Goal: Task Accomplishment & Management: Manage account settings

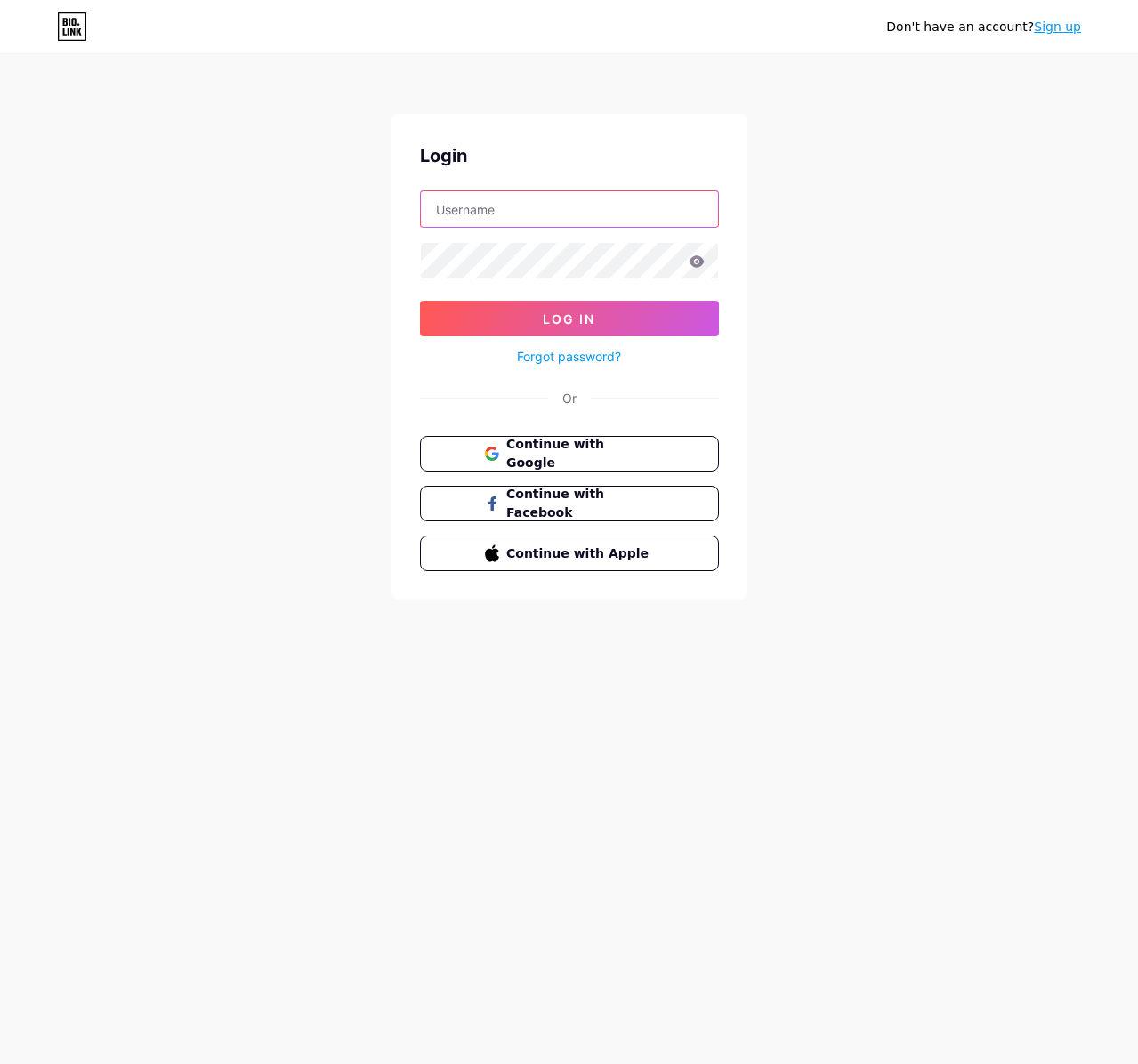
type input "[EMAIL_ADDRESS][DOMAIN_NAME]"
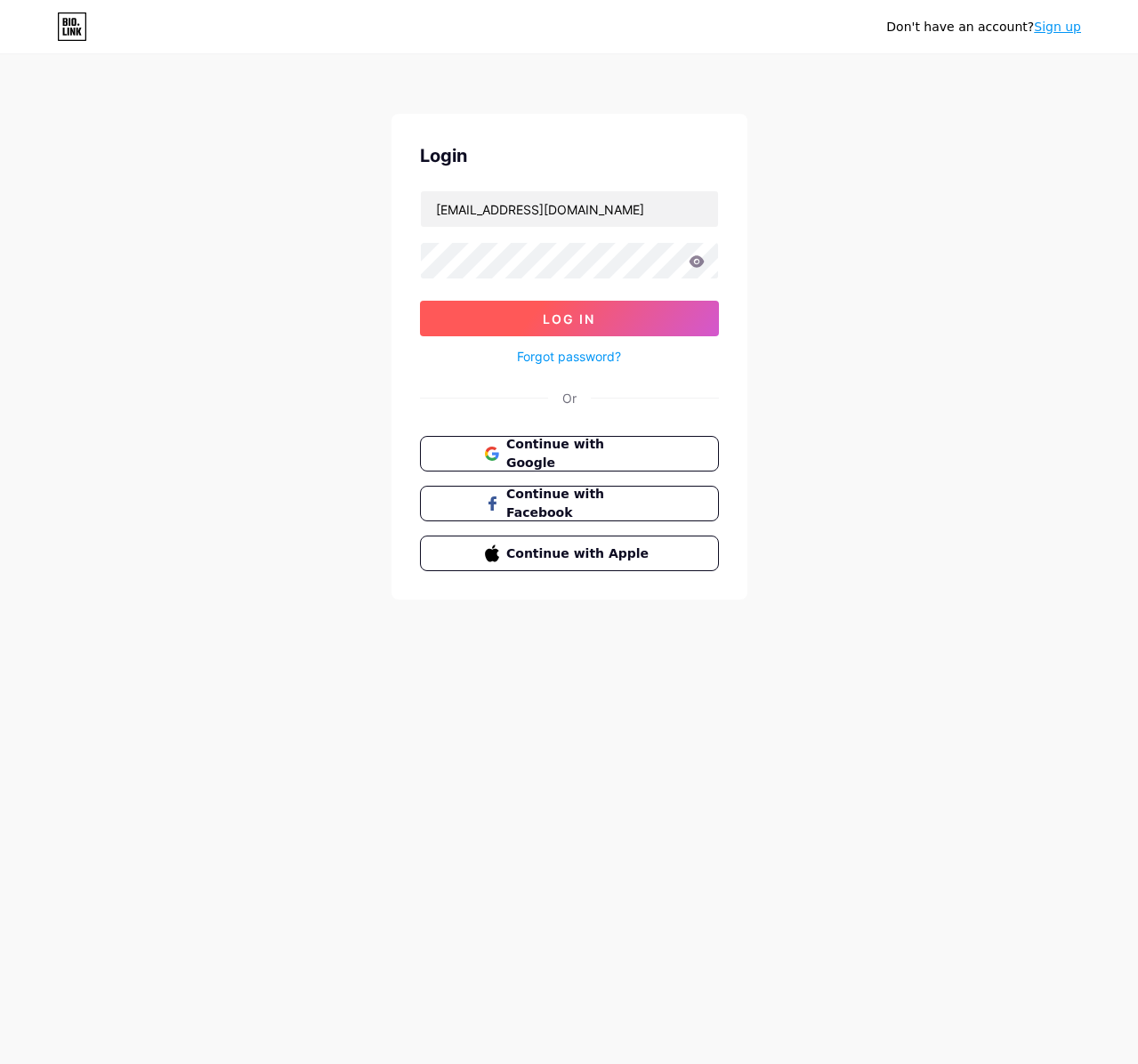
drag, startPoint x: 839, startPoint y: 344, endPoint x: 508, endPoint y: 309, distance: 332.8
click at [836, 344] on div "Don't have an account? Sign up Login [EMAIL_ADDRESS][DOMAIN_NAME] Log In Forgot…" at bounding box center [569, 328] width 1138 height 657
click at [474, 328] on button "Log In" at bounding box center [569, 319] width 299 height 36
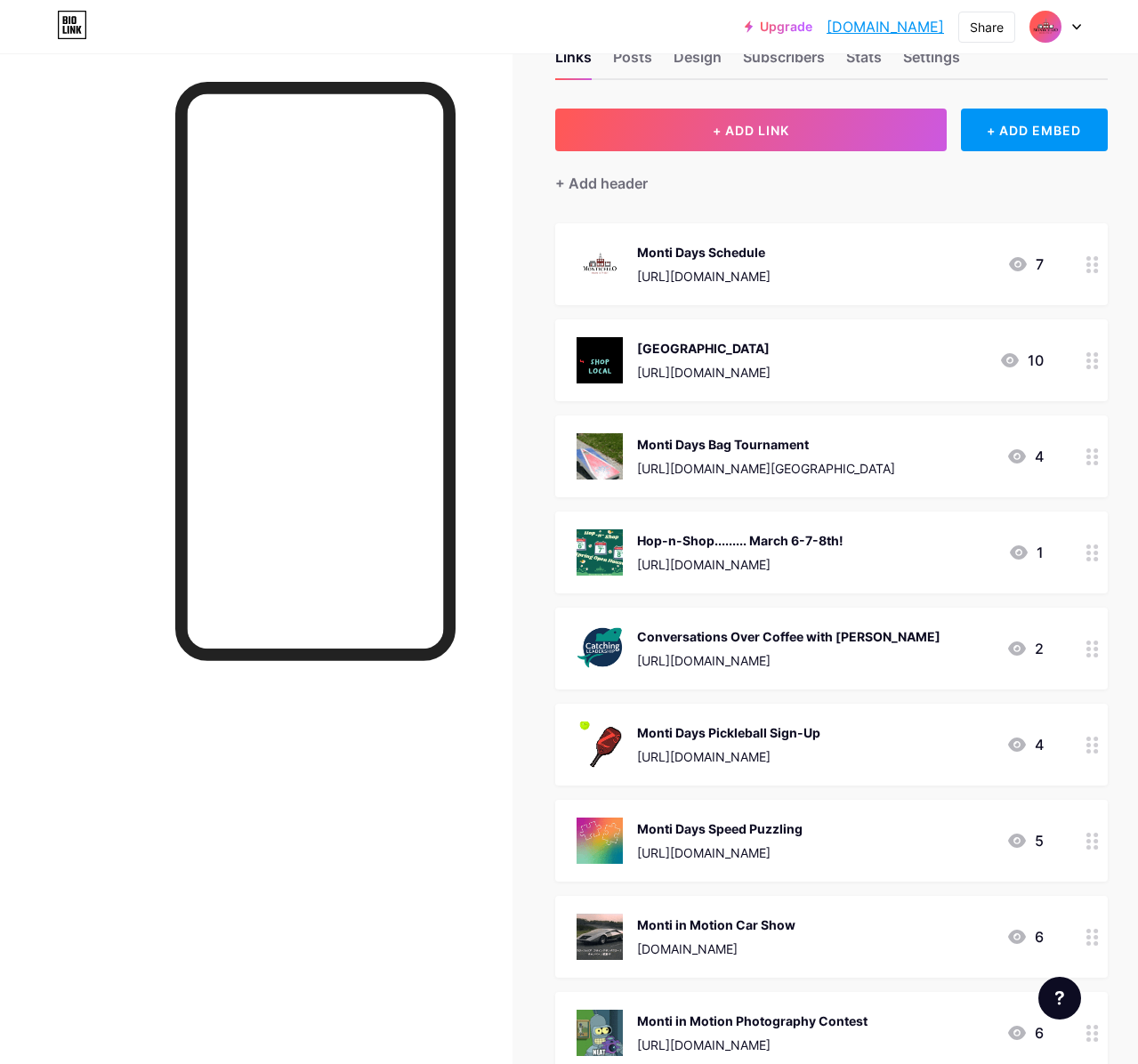
scroll to position [58, 0]
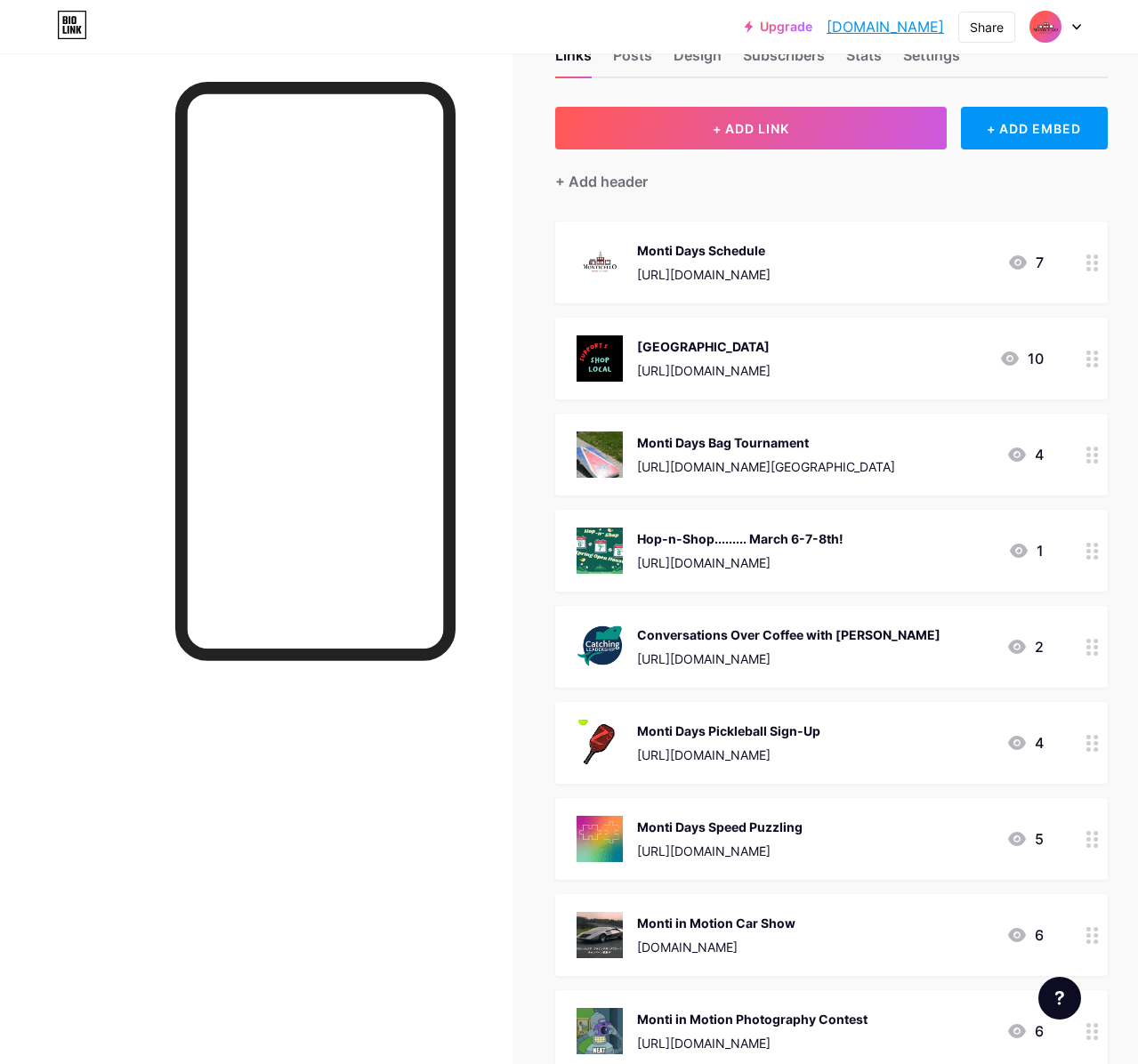
click at [1091, 749] on icon at bounding box center [1092, 744] width 12 height 17
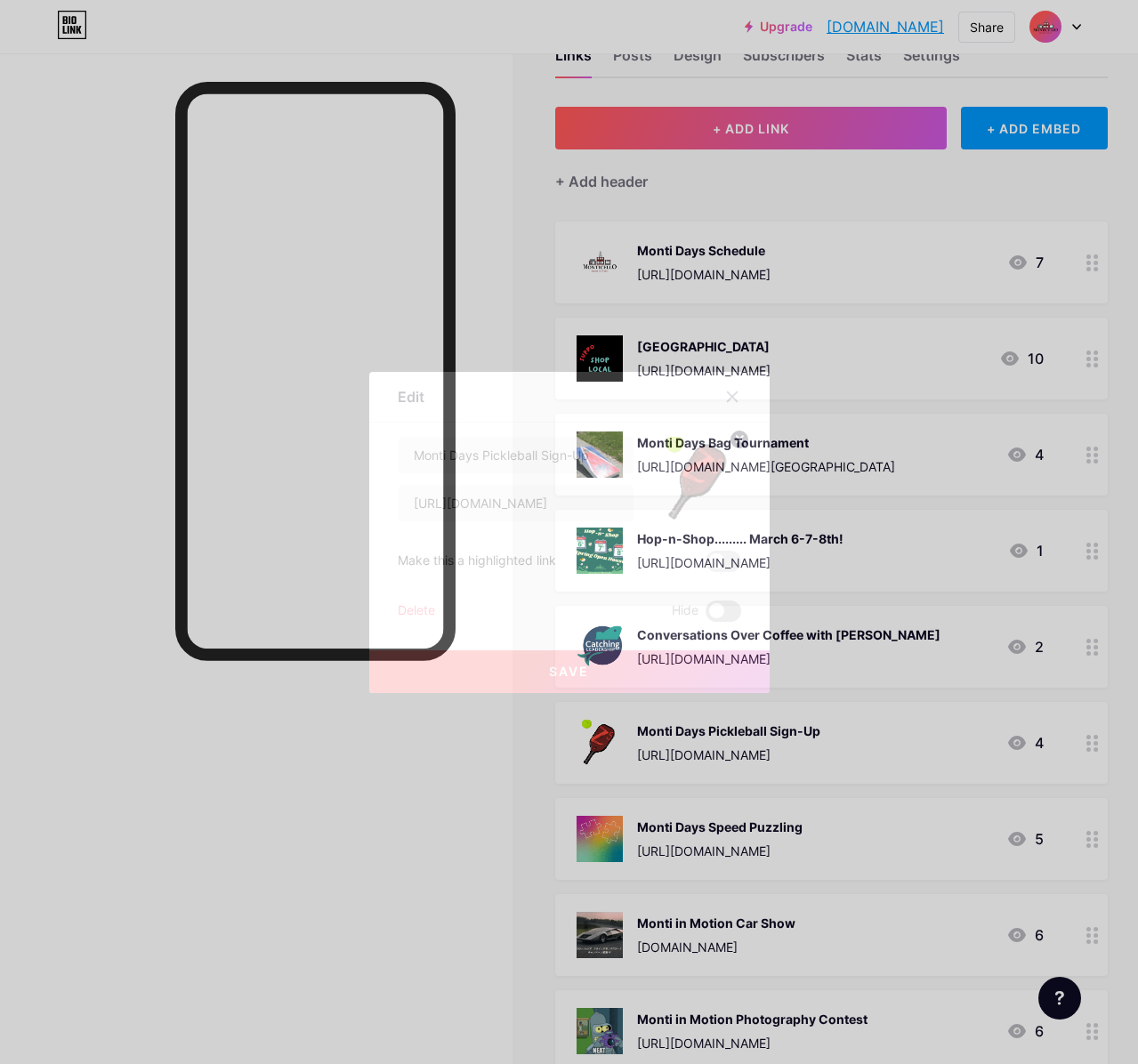
click at [731, 614] on span at bounding box center [723, 611] width 36 height 22
click at [706, 616] on input "checkbox" at bounding box center [706, 616] width 0 height 0
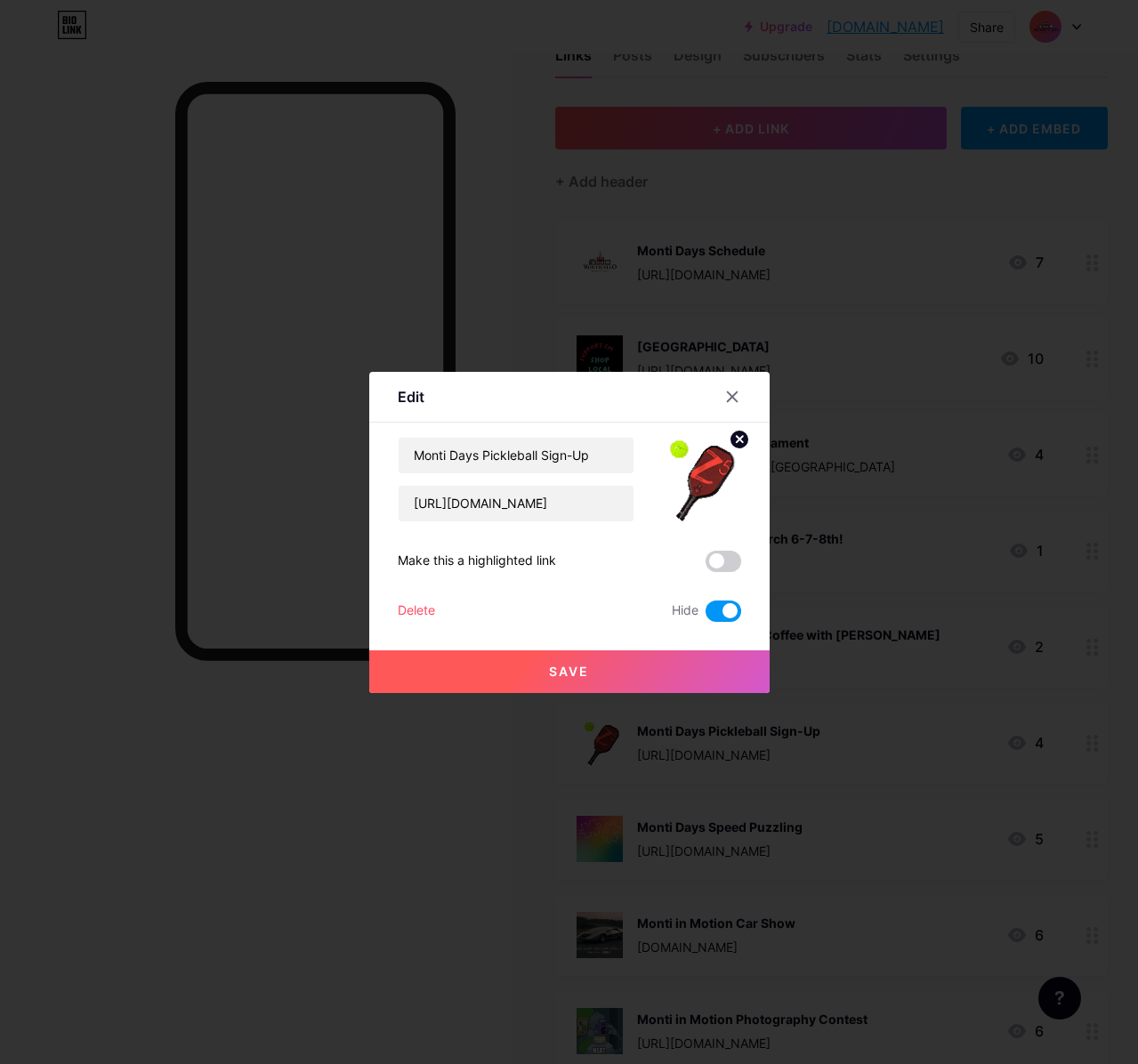
drag, startPoint x: 579, startPoint y: 671, endPoint x: 658, endPoint y: 678, distance: 79.3
click at [579, 671] on span "Save" at bounding box center [569, 672] width 40 height 15
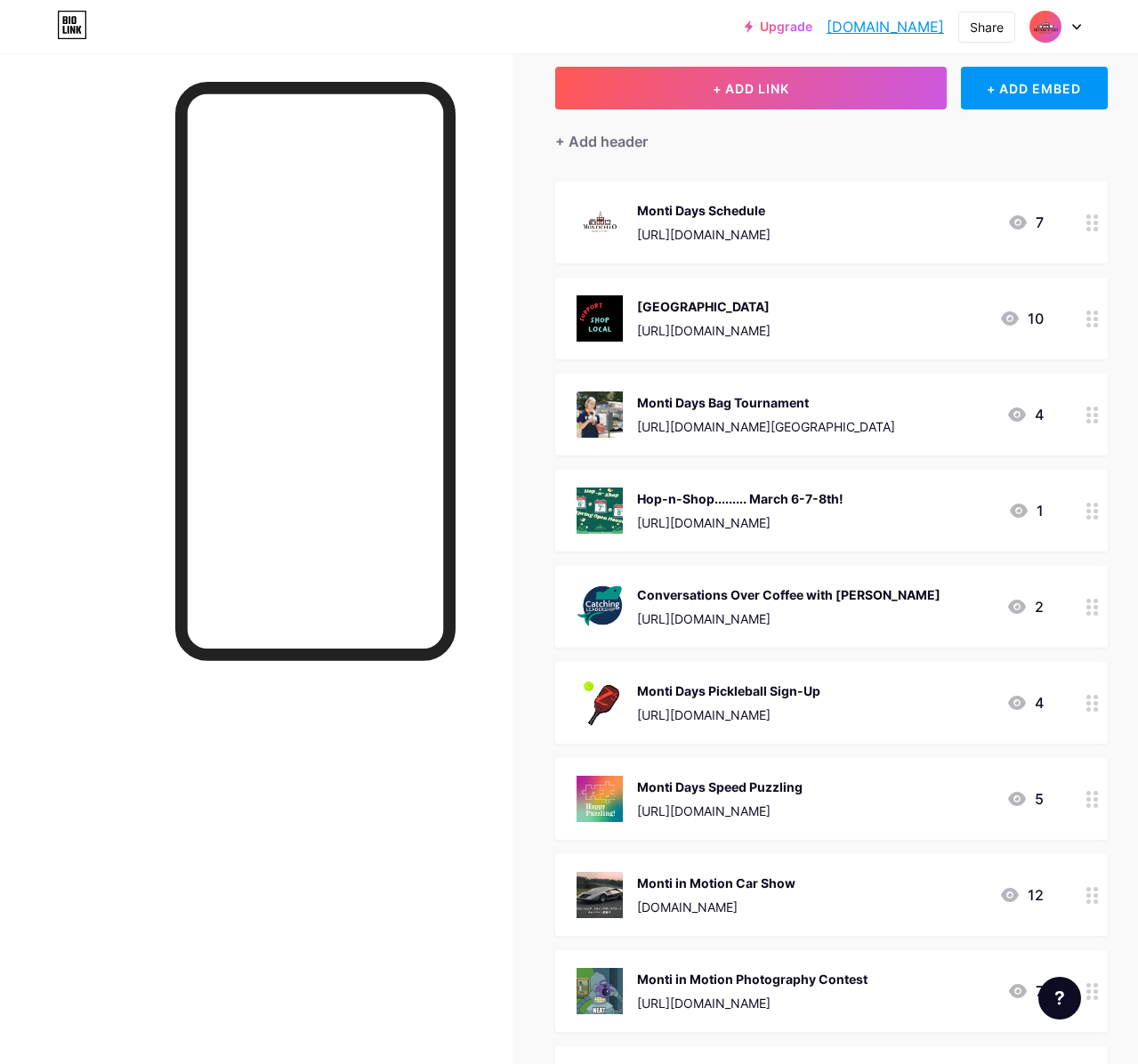
scroll to position [114, 0]
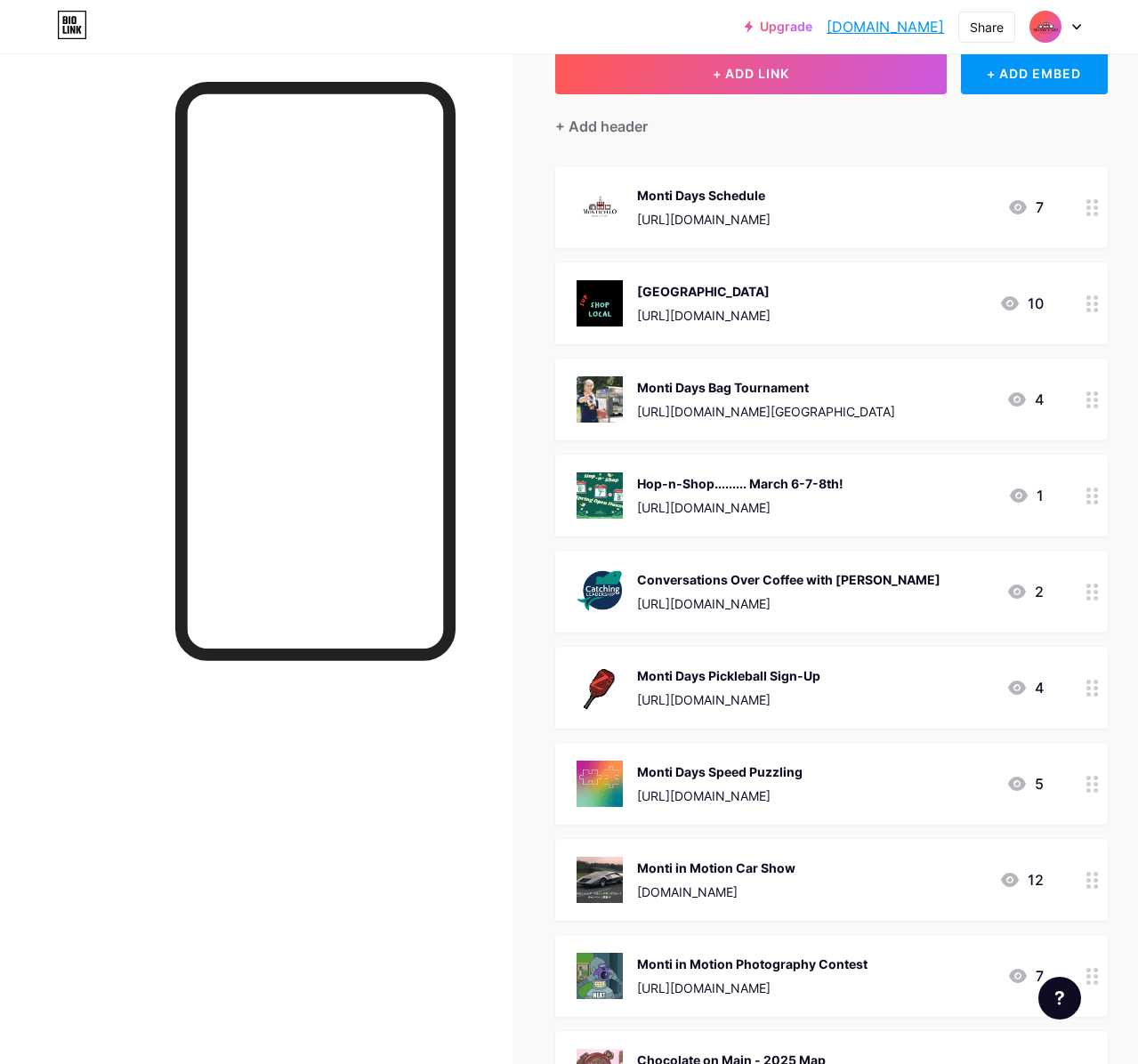
click at [1095, 792] on div at bounding box center [1093, 784] width 30 height 82
drag, startPoint x: 726, startPoint y: 611, endPoint x: 685, endPoint y: 629, distance: 44.8
click at [726, 612] on span at bounding box center [723, 611] width 36 height 22
click at [706, 616] on input "checkbox" at bounding box center [706, 616] width 0 height 0
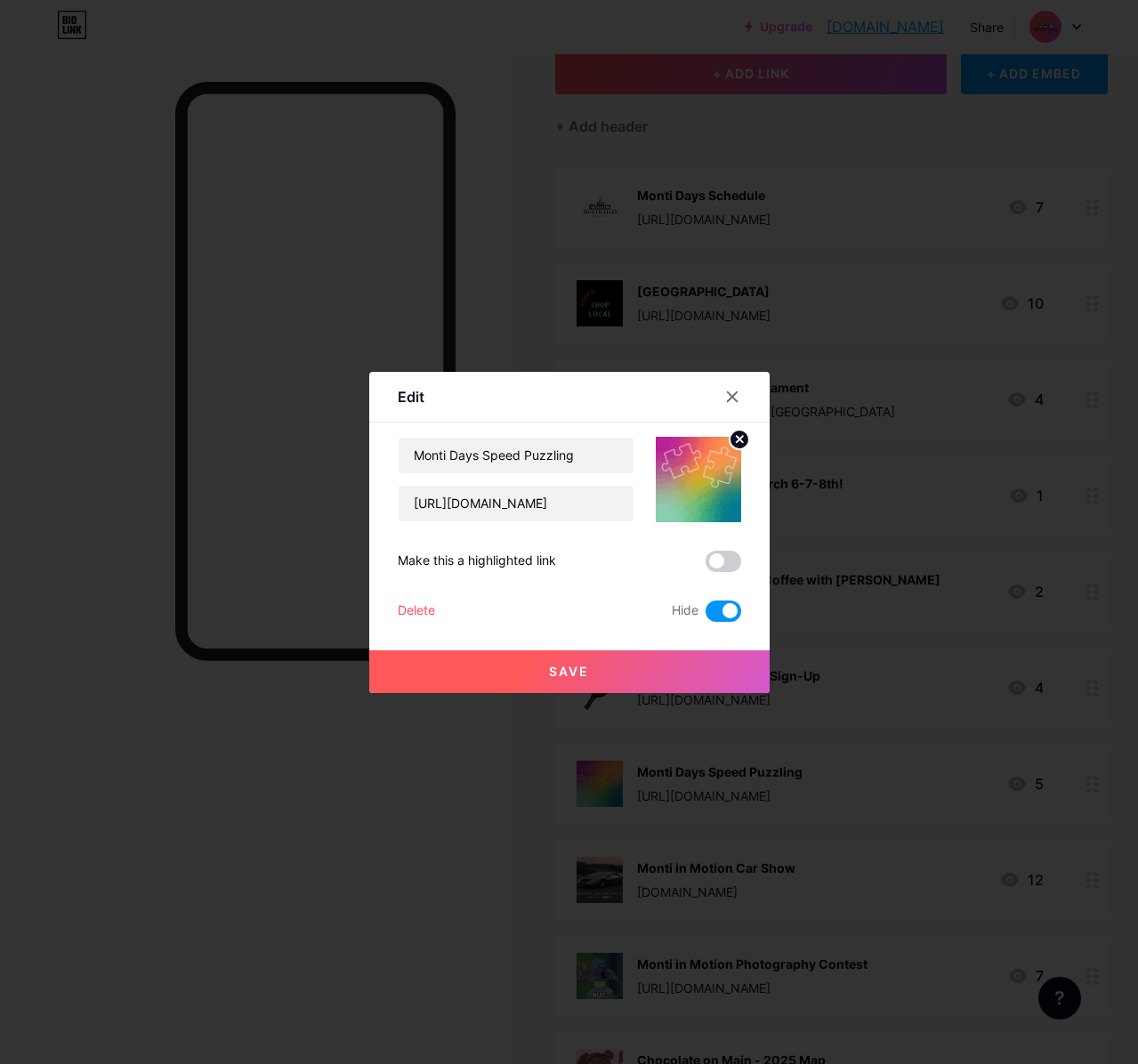
click at [413, 608] on div "Delete" at bounding box center [416, 611] width 38 height 22
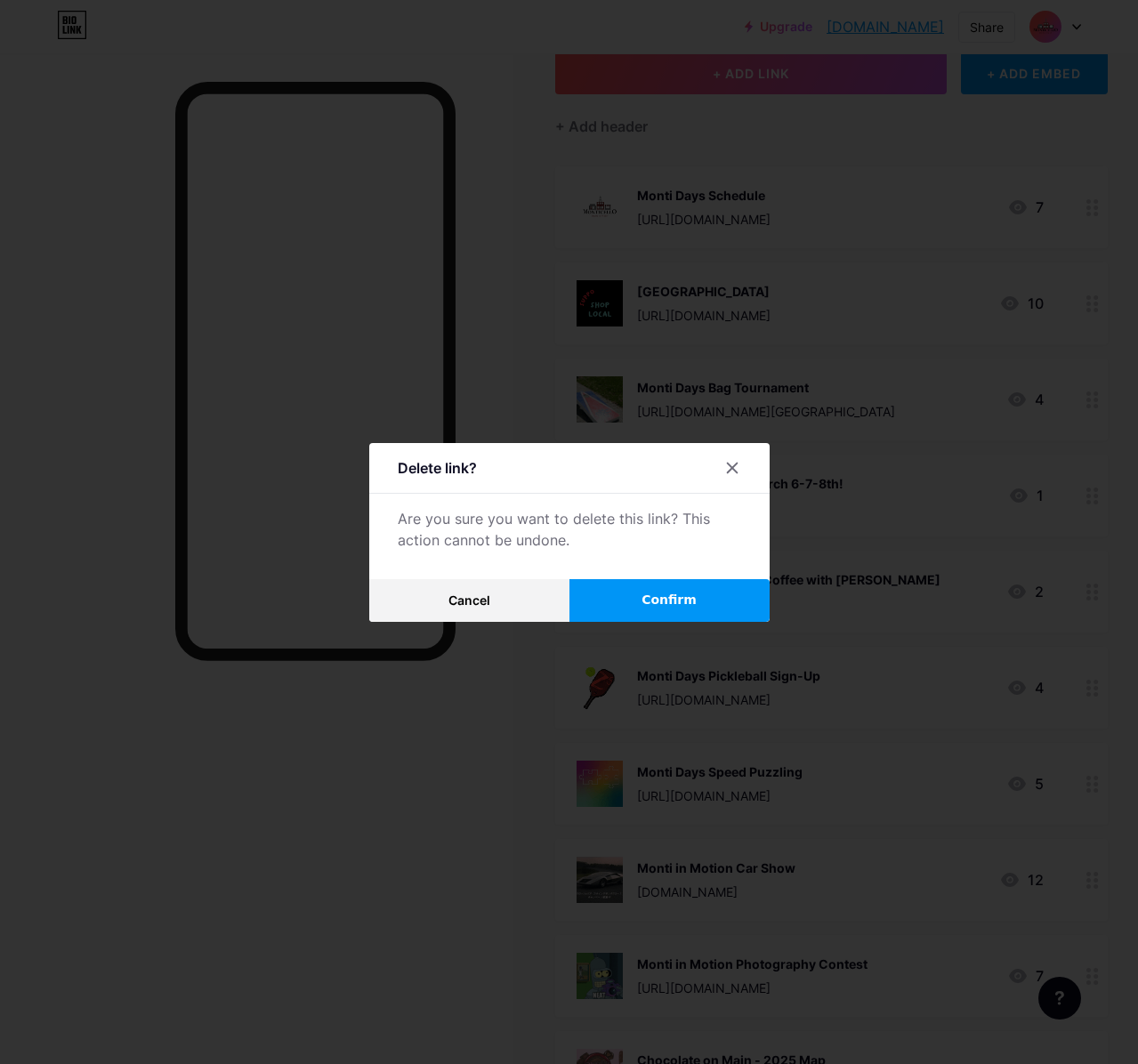
click at [697, 603] on button "Confirm" at bounding box center [669, 600] width 200 height 42
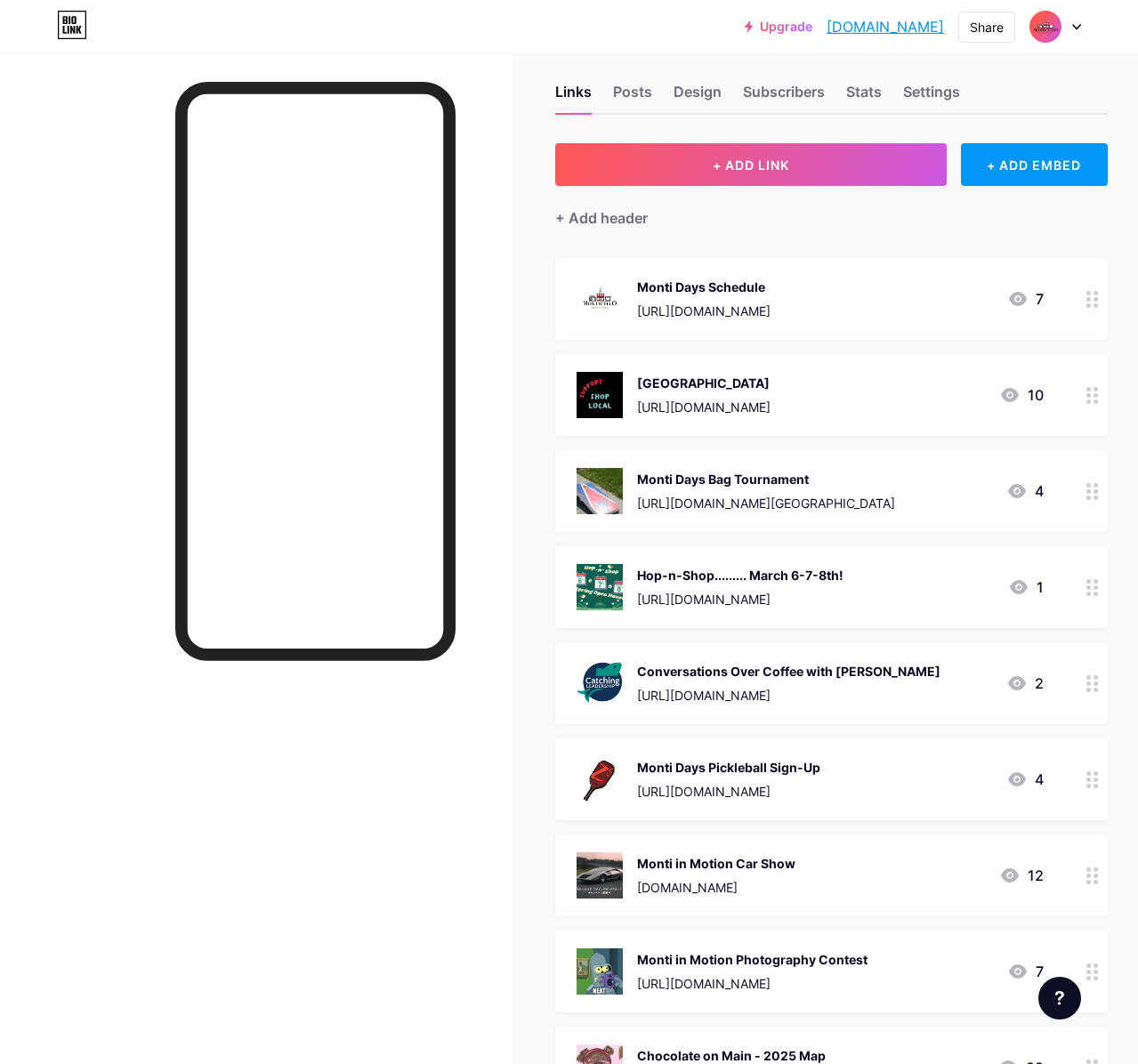
scroll to position [0, 0]
